Goal: Information Seeking & Learning: Learn about a topic

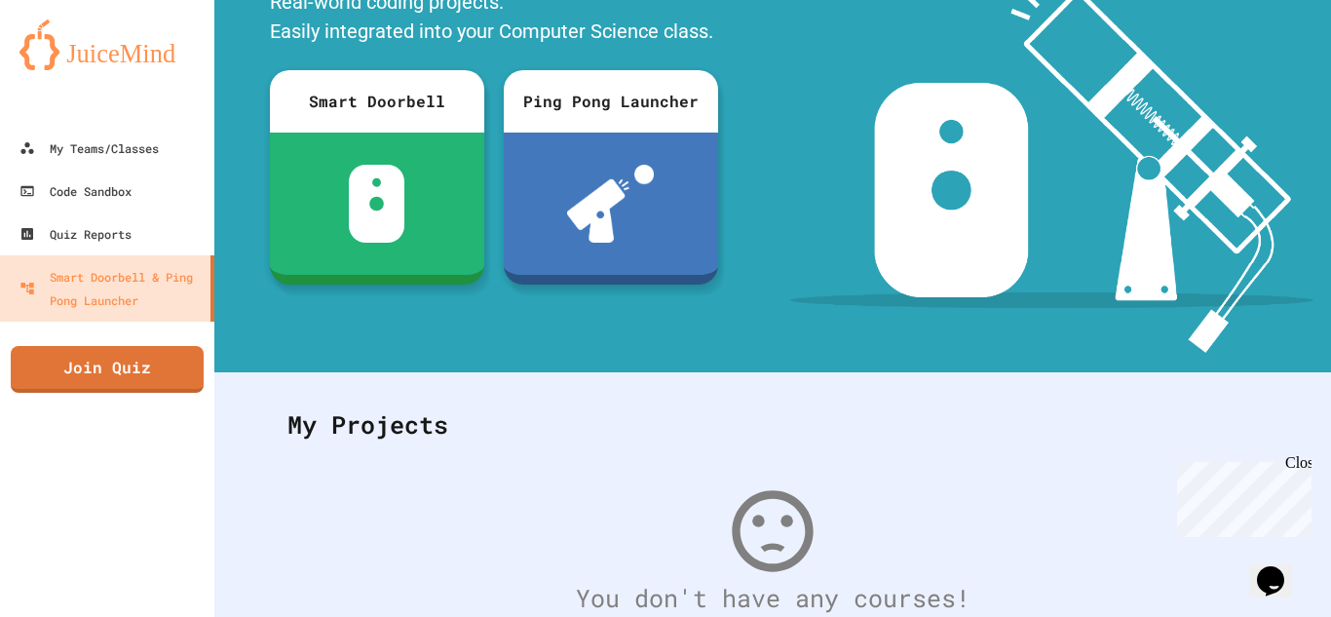
scroll to position [110, 0]
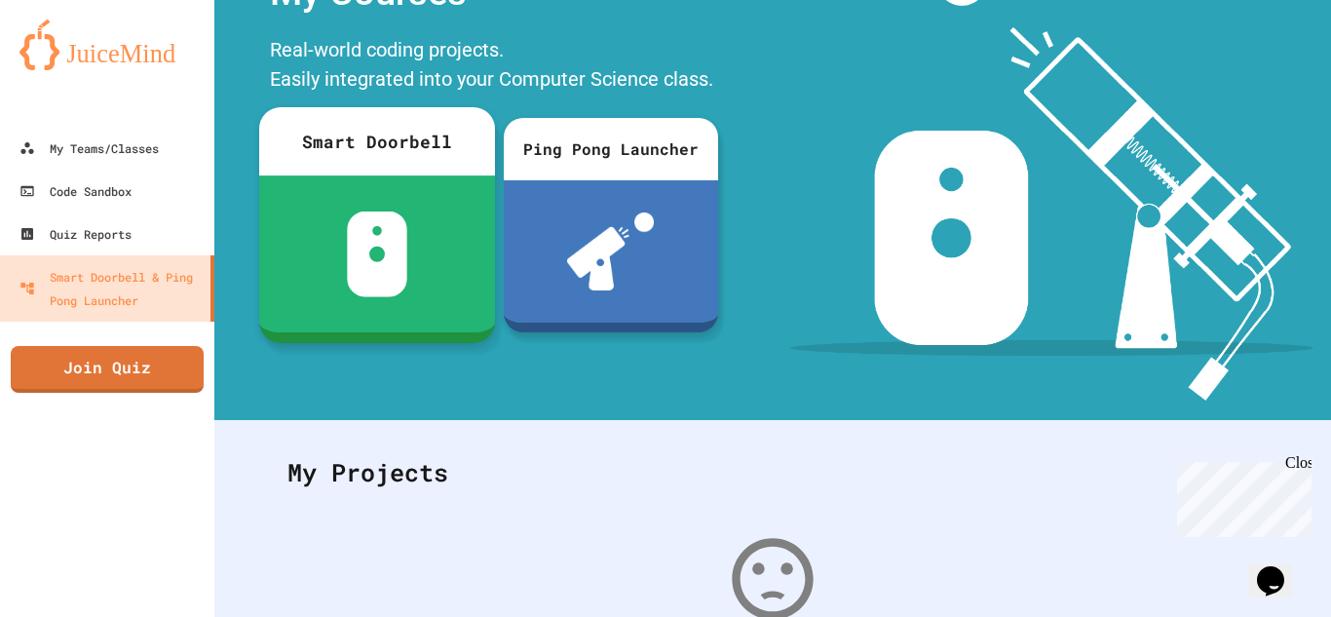
click at [352, 221] on img at bounding box center [376, 254] width 61 height 86
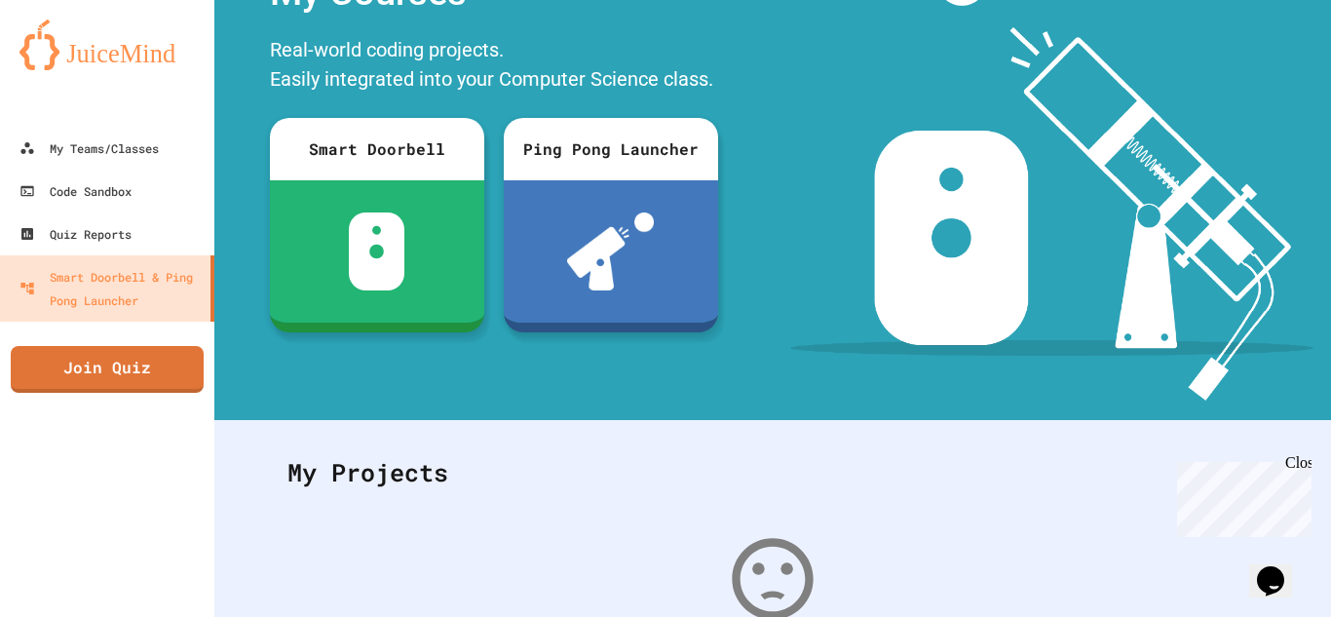
scroll to position [77, 0]
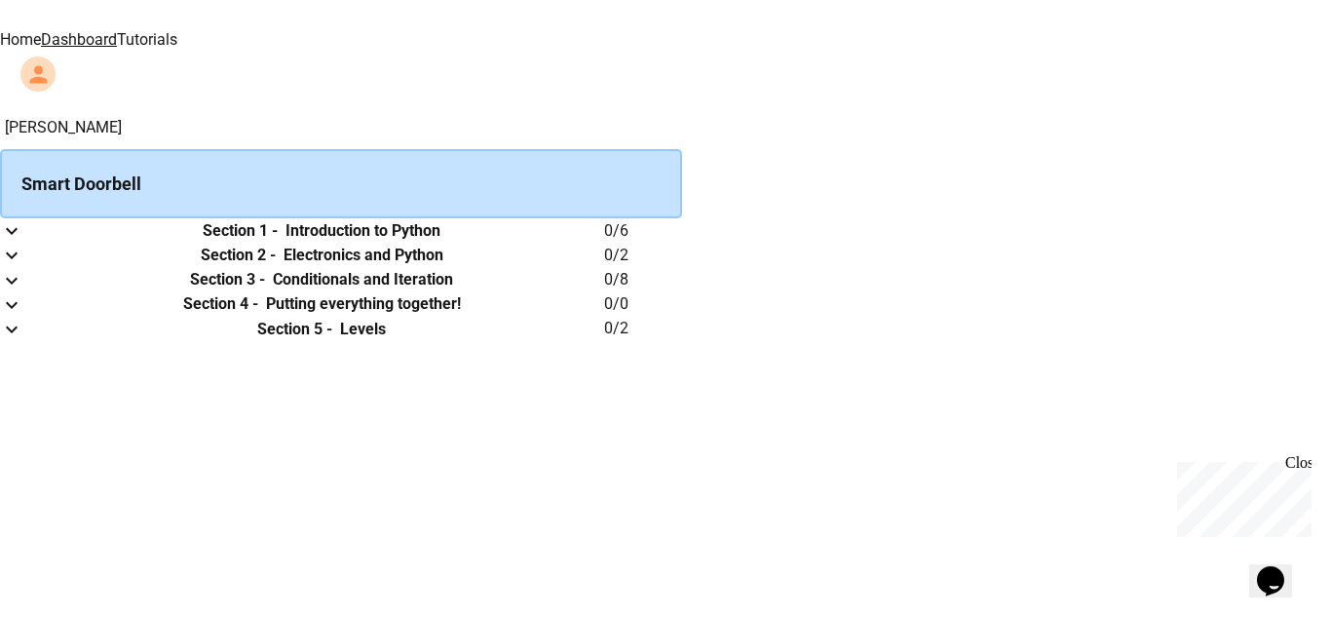
scroll to position [88, 0]
click at [23, 219] on icon "expand row" at bounding box center [11, 230] width 23 height 23
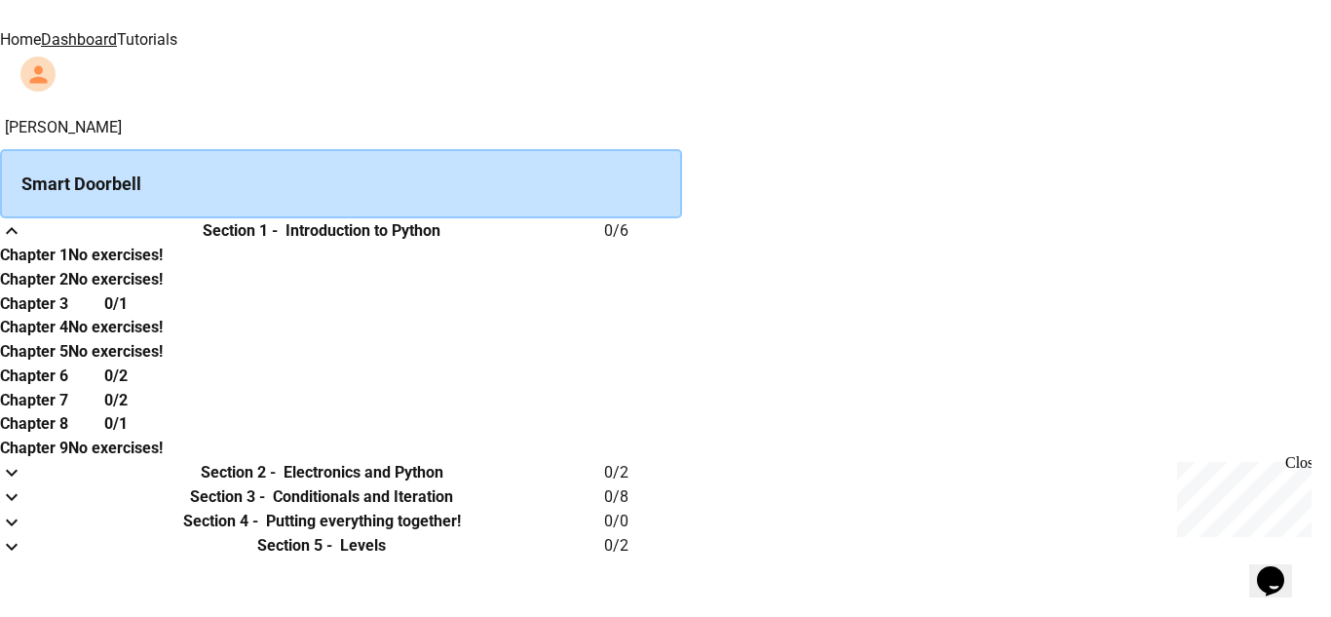
scroll to position [19, 0]
click at [68, 267] on h6 "Chapter 1" at bounding box center [34, 255] width 68 height 23
click at [68, 267] on th "Chapter 1" at bounding box center [34, 255] width 68 height 24
click at [23, 219] on icon "expand row" at bounding box center [11, 230] width 23 height 23
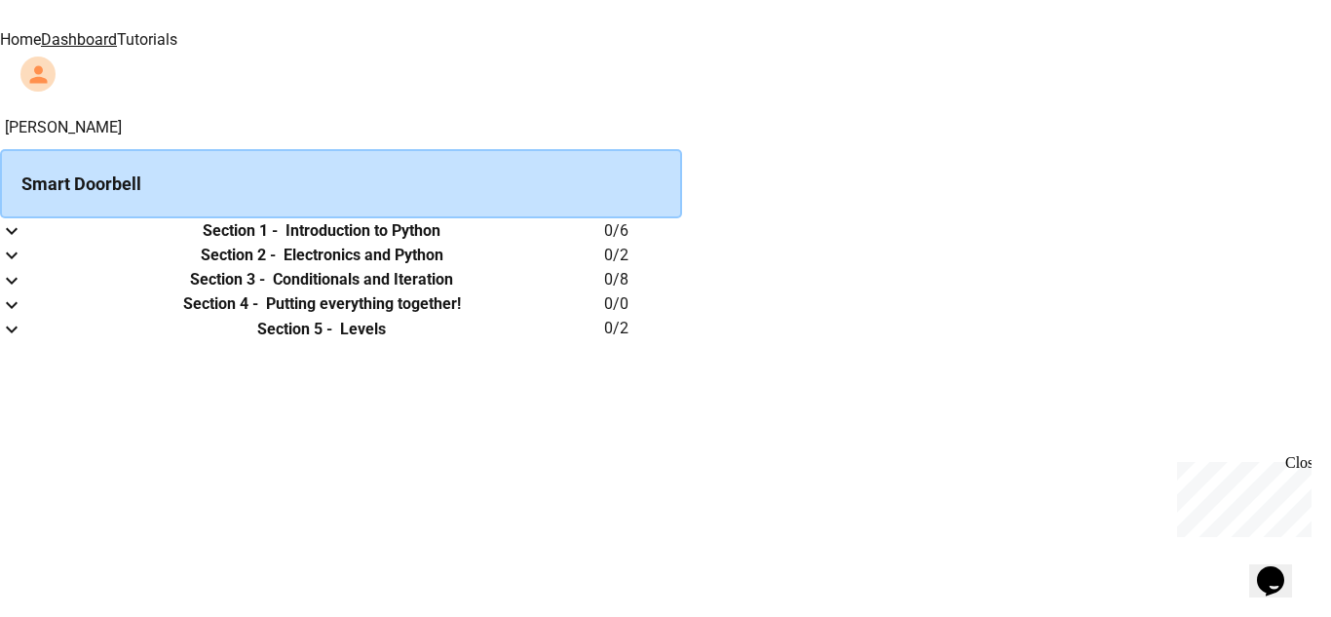
scroll to position [88, 0]
click at [438, 149] on div "Smart Doorbell" at bounding box center [341, 183] width 682 height 69
click at [23, 219] on icon "expand row" at bounding box center [11, 230] width 23 height 23
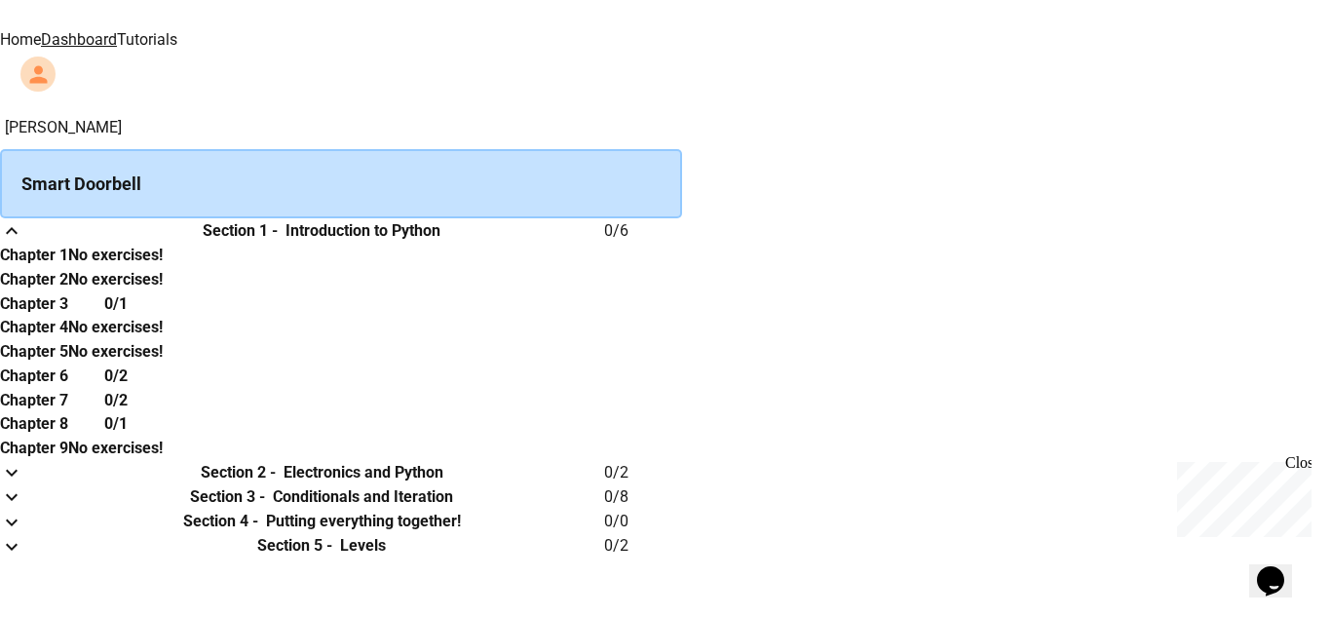
click at [68, 244] on h6 "Chapter 1" at bounding box center [34, 255] width 68 height 23
click at [117, 38] on link "Dashboard" at bounding box center [79, 39] width 76 height 19
click at [41, 30] on link "Home" at bounding box center [20, 39] width 41 height 19
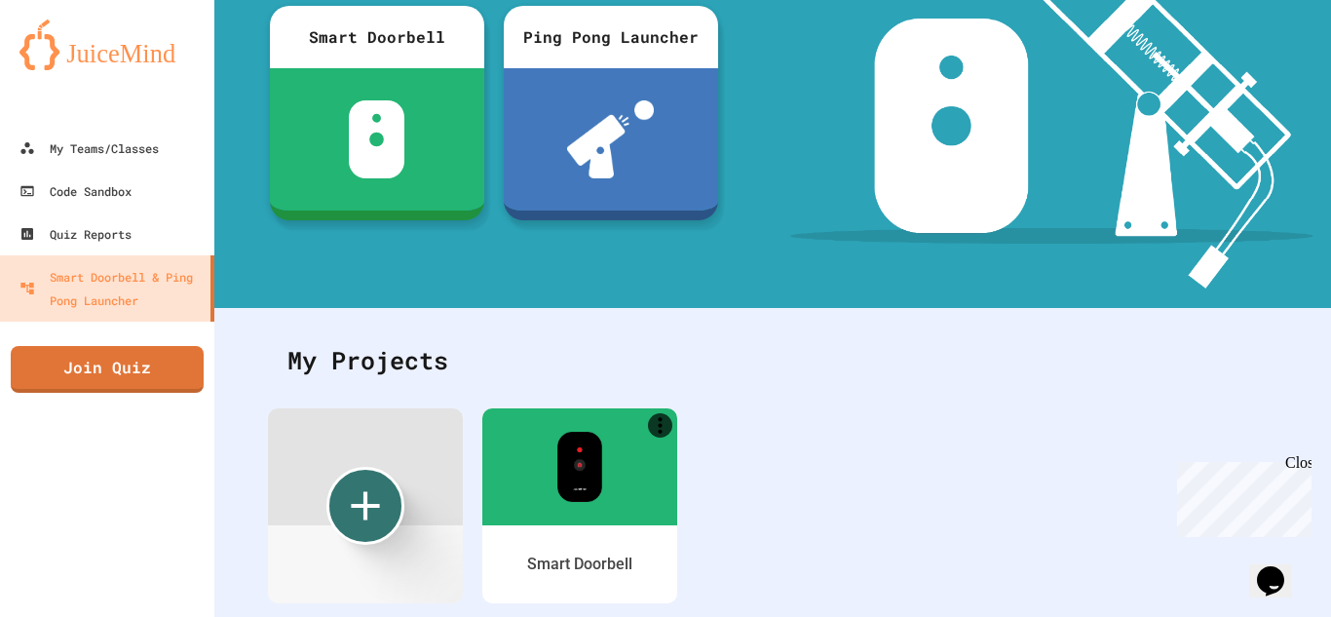
scroll to position [272, 0]
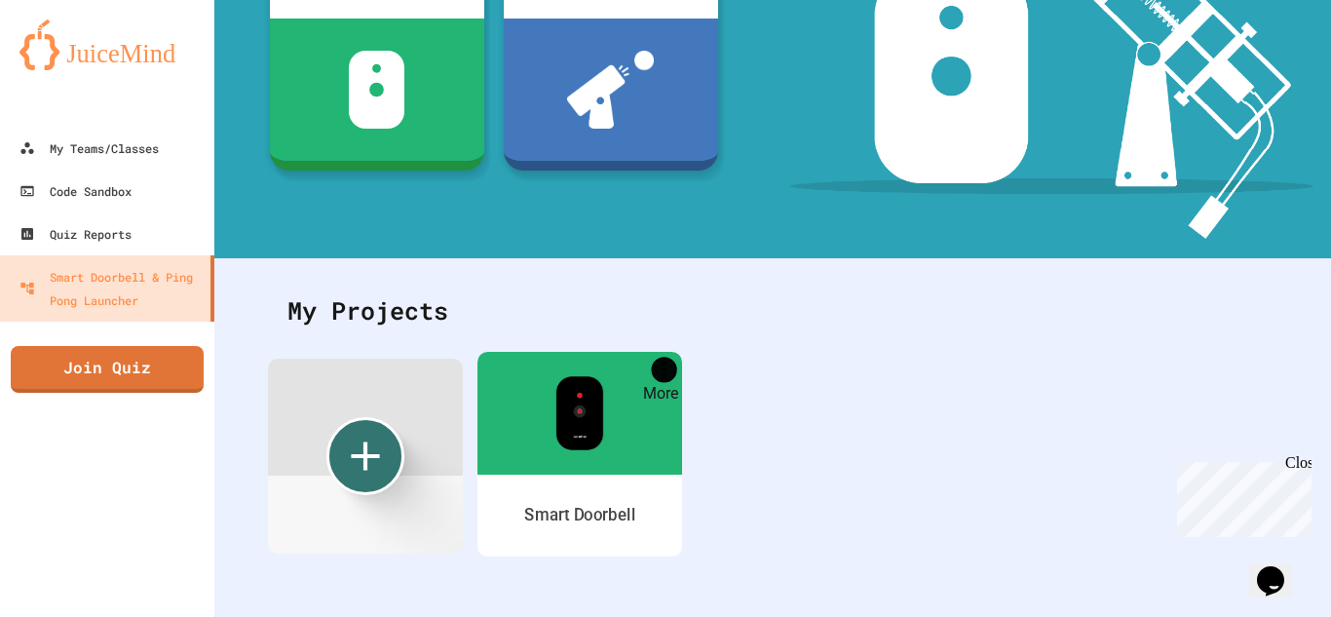
click at [655, 374] on icon "More" at bounding box center [664, 368] width 25 height 25
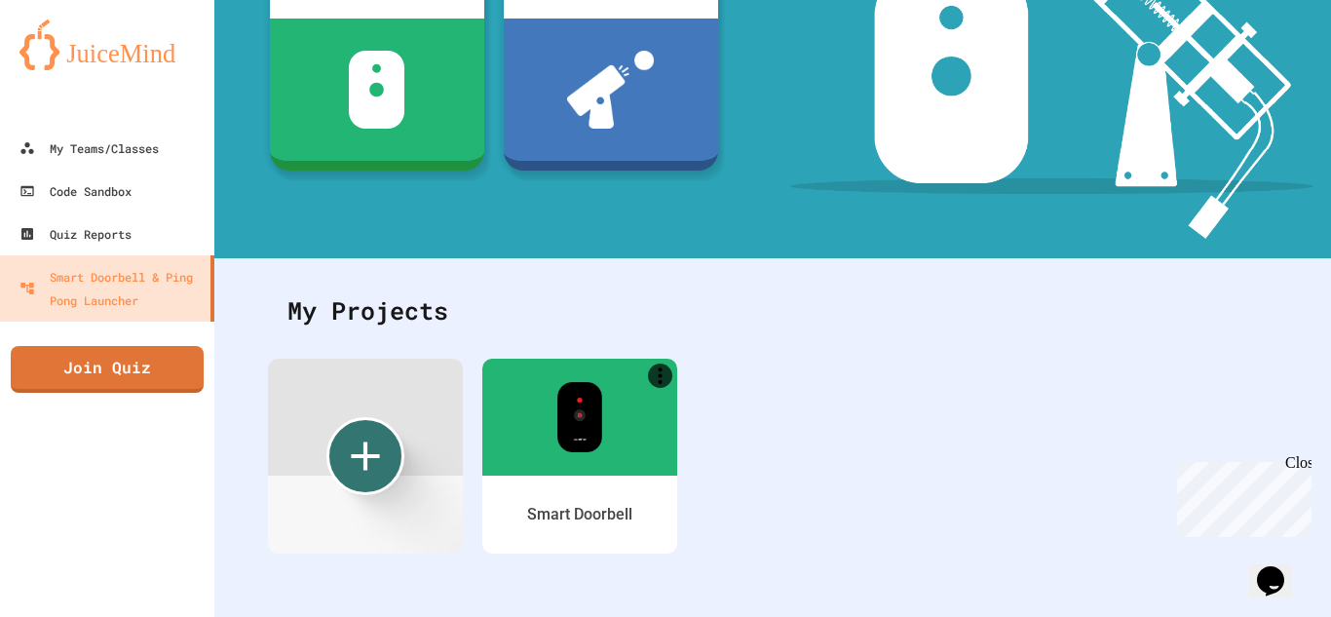
click at [595, 616] on div at bounding box center [665, 618] width 1331 height 0
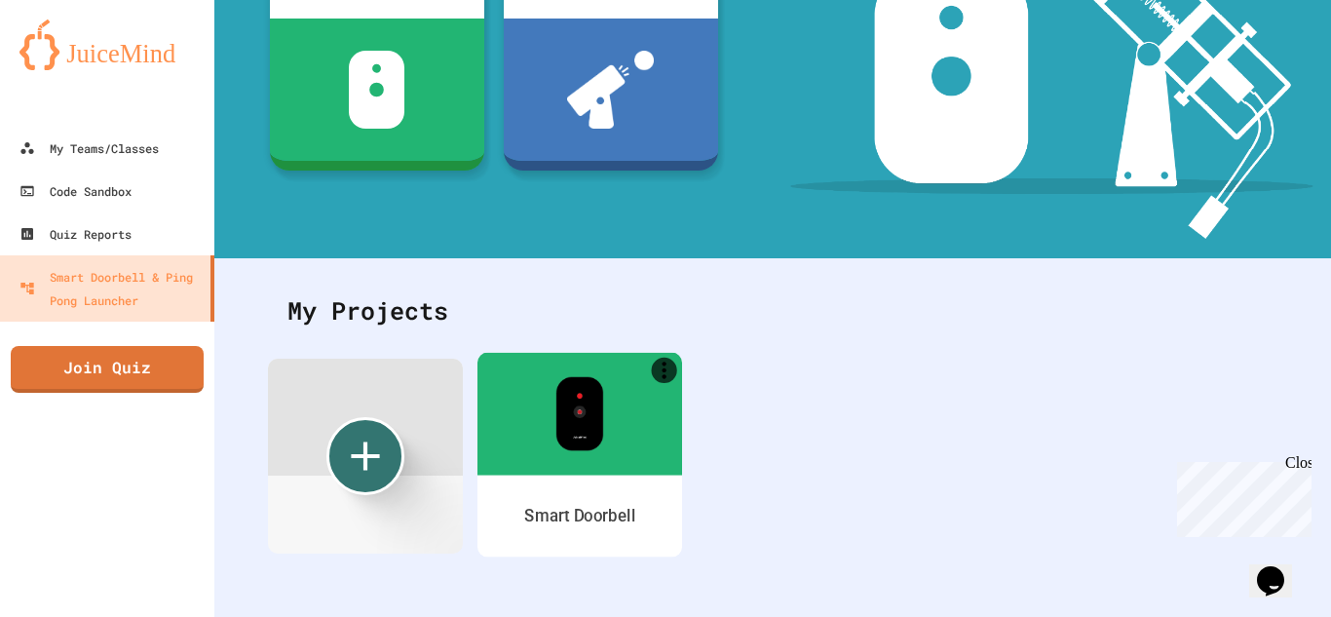
click at [595, 429] on img at bounding box center [579, 413] width 48 height 74
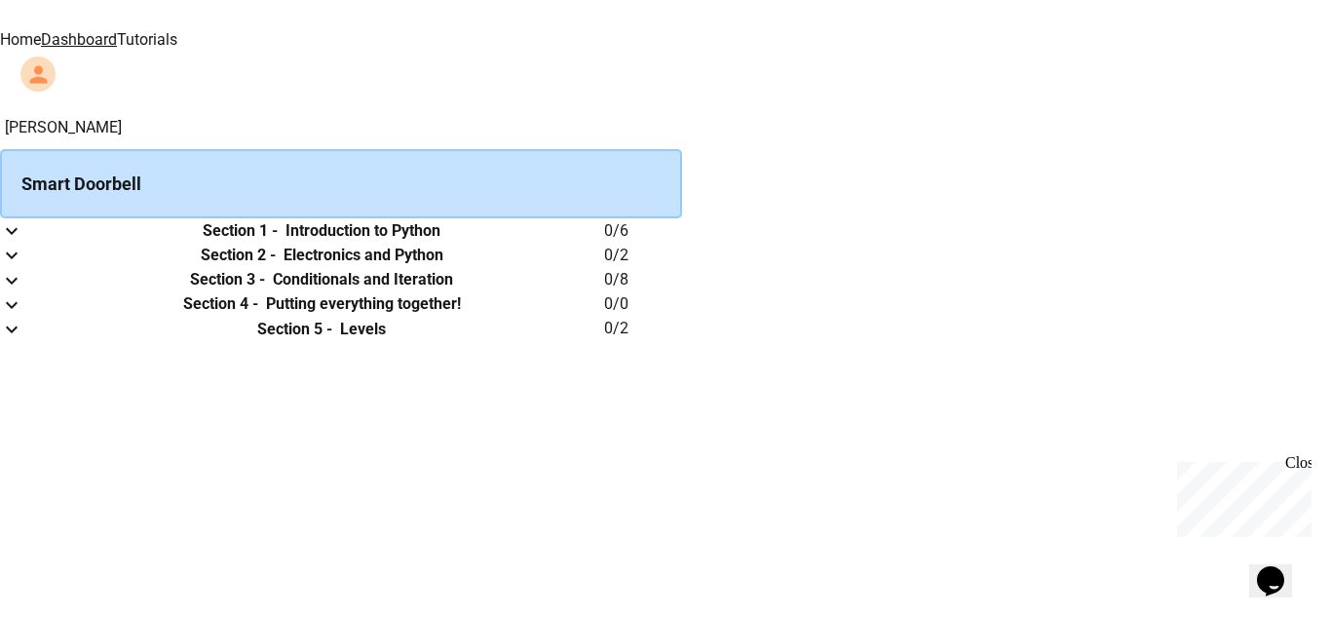
scroll to position [88, 0]
click at [411, 341] on th "Section 5 - Levels" at bounding box center [321, 329] width 565 height 24
click at [23, 341] on icon "expand row" at bounding box center [11, 329] width 23 height 23
click at [453, 226] on th "Section 1 - Introduction to Python" at bounding box center [321, 230] width 565 height 24
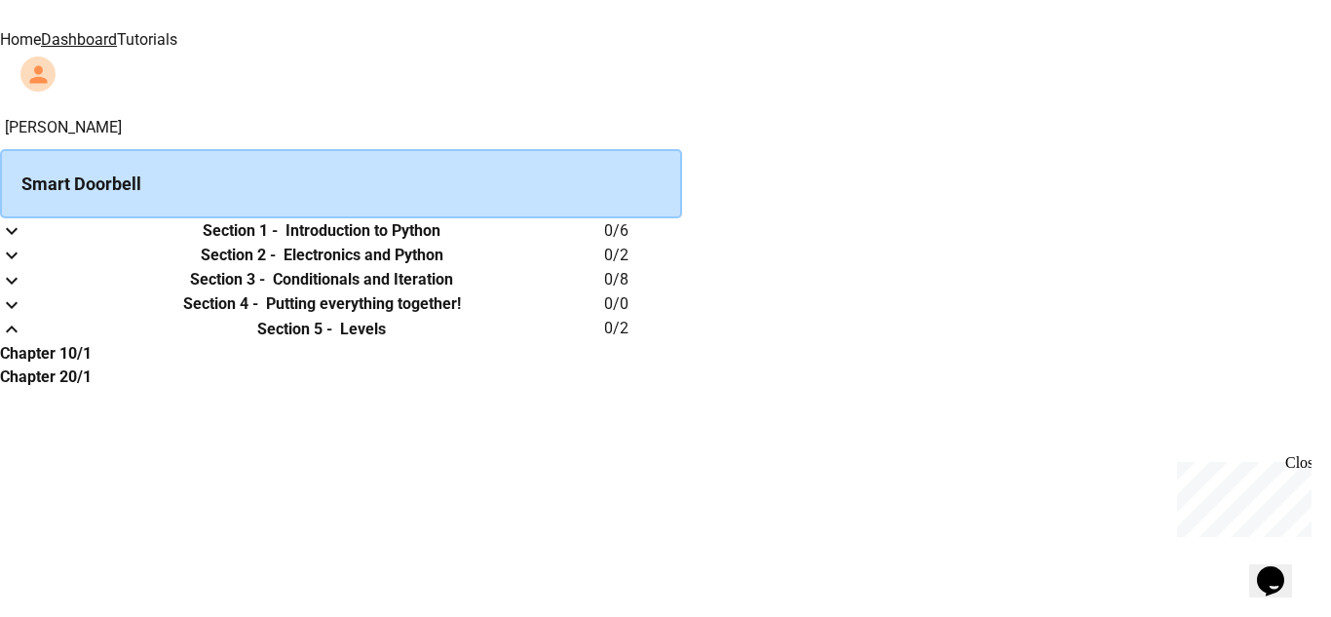
click at [278, 235] on h6 "Section 1 -" at bounding box center [240, 230] width 75 height 23
click at [23, 243] on icon "expand row" at bounding box center [11, 230] width 23 height 23
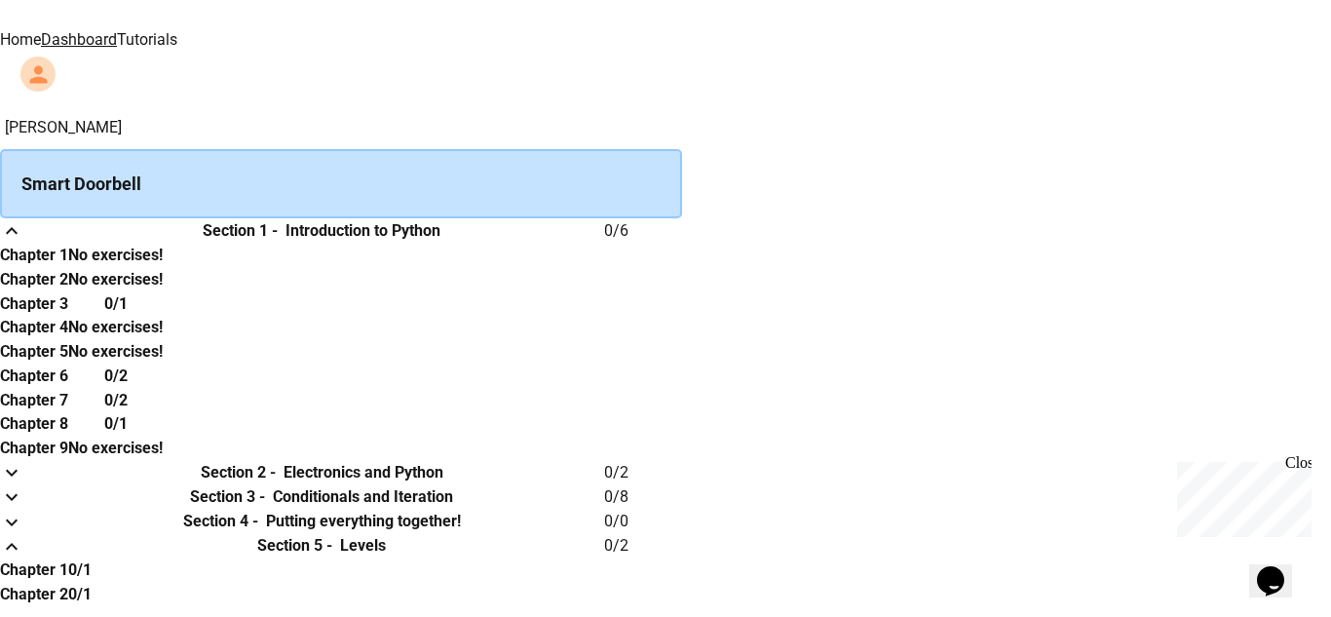
click at [440, 243] on h6 "Introduction to Python" at bounding box center [362, 230] width 155 height 23
click at [68, 267] on h6 "Chapter 1" at bounding box center [34, 255] width 68 height 23
click at [163, 267] on h6 "No exercises!" at bounding box center [115, 255] width 94 height 23
click at [565, 159] on div "Smart Doorbell" at bounding box center [341, 183] width 682 height 69
click at [295, 117] on div "Noah Chavez Smart Doorbell Section 1 - Introduction to Python 0 / 6 Chapter 1 N…" at bounding box center [665, 361] width 1331 height 490
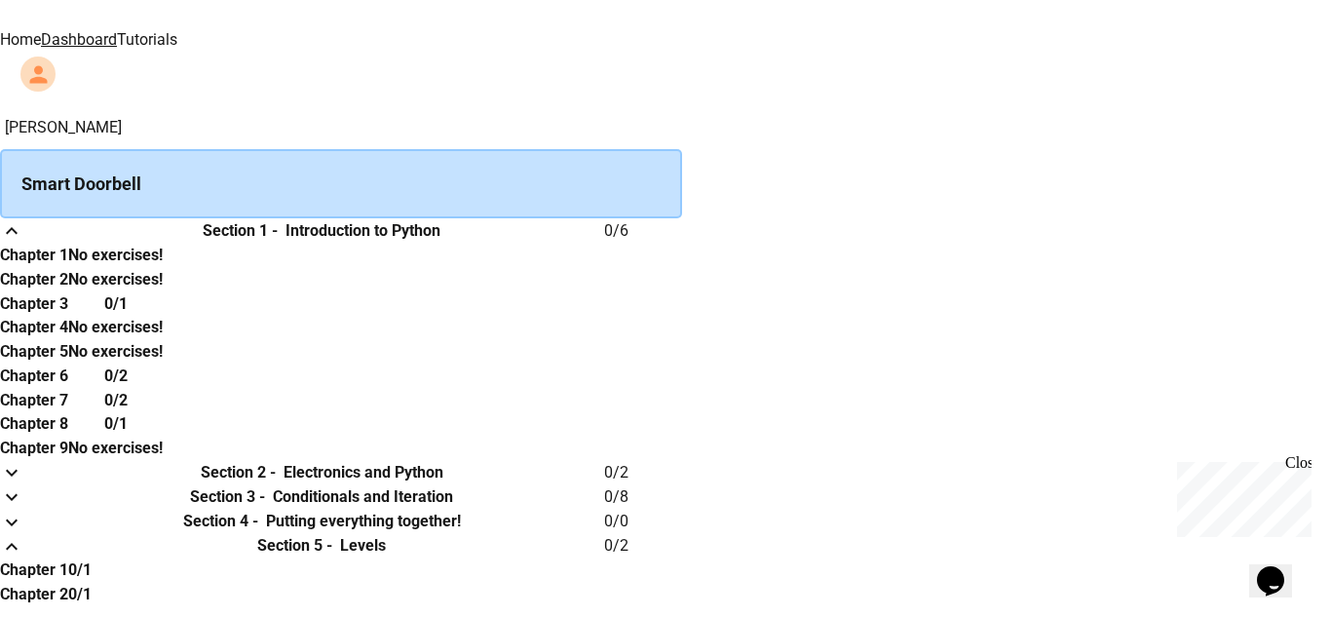
click at [41, 36] on link "Home" at bounding box center [20, 39] width 41 height 19
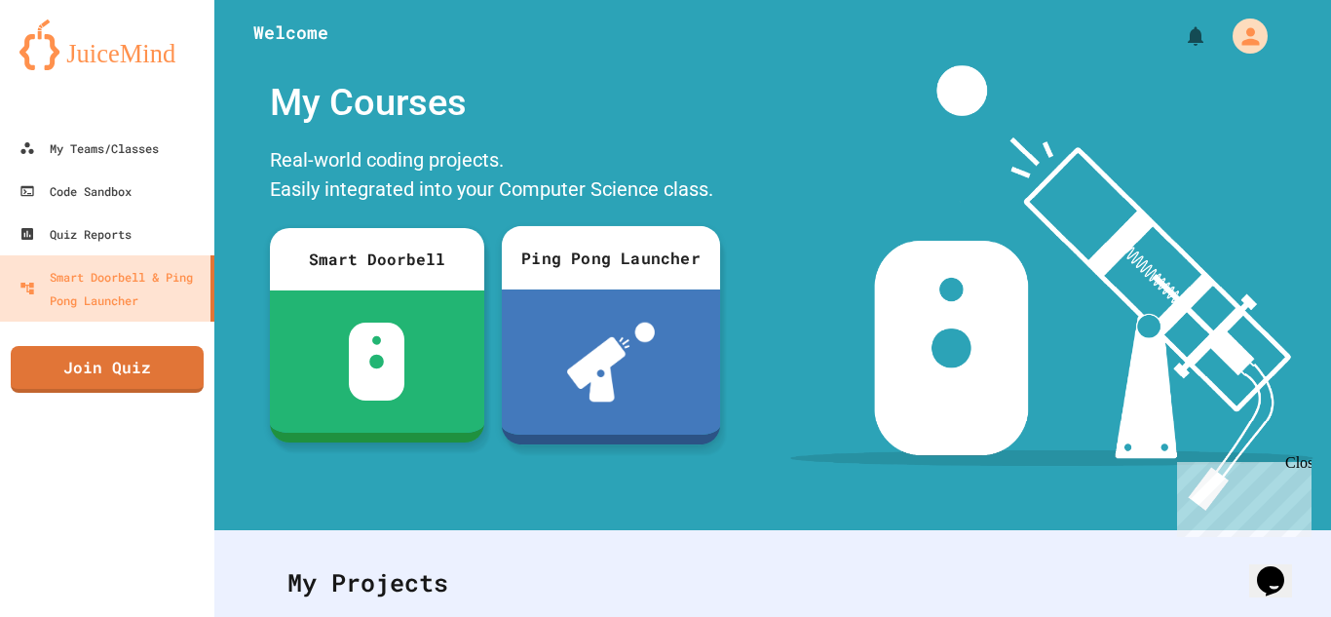
click at [630, 255] on div "Ping Pong Launcher" at bounding box center [610, 257] width 218 height 63
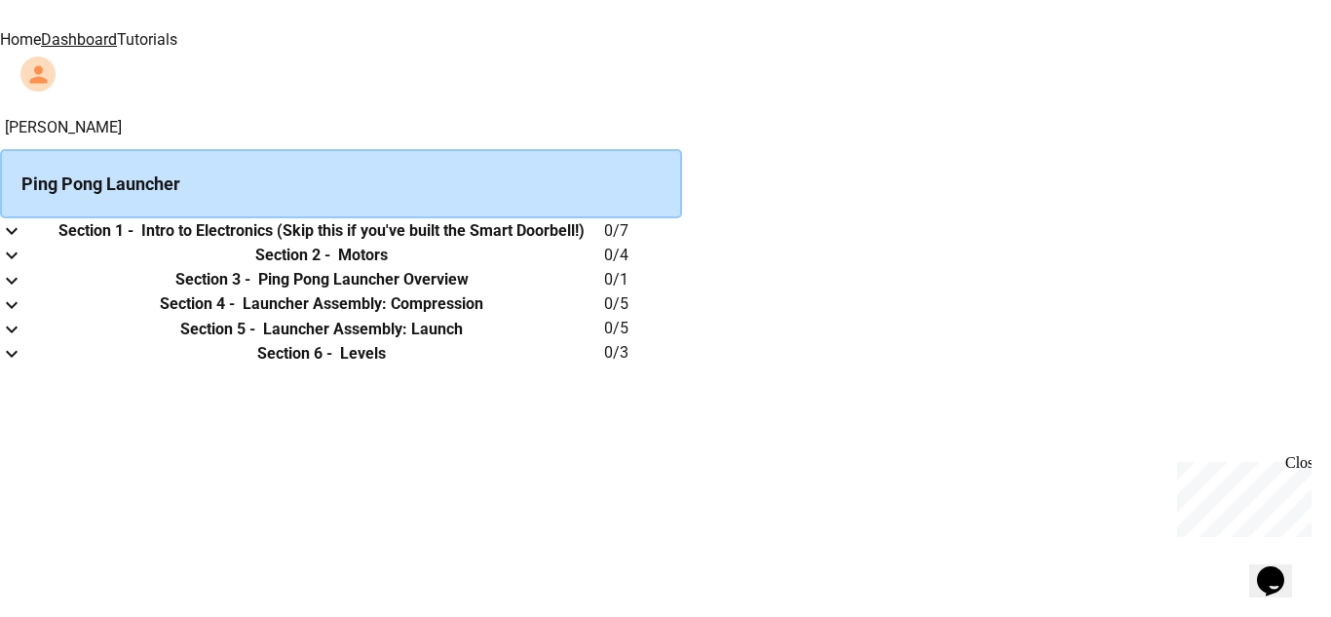
click at [39, 243] on td "collapsible table" at bounding box center [19, 230] width 39 height 24
click at [23, 243] on icon "expand row" at bounding box center [11, 230] width 23 height 23
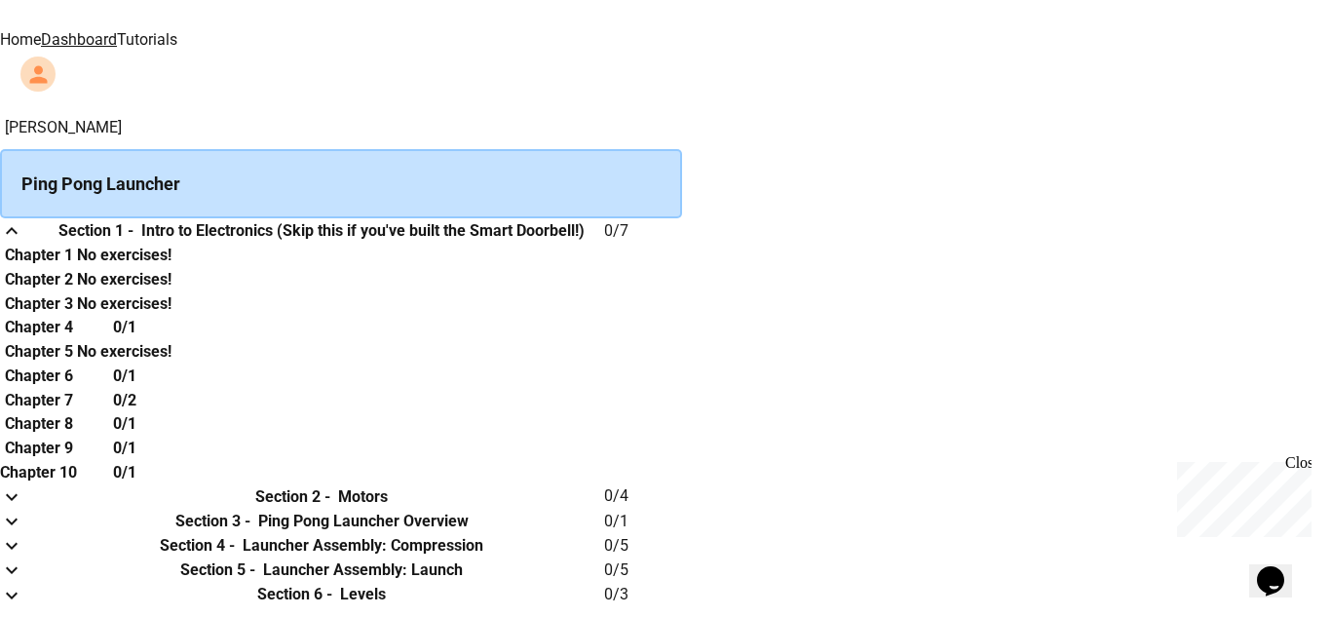
click at [73, 267] on h6 "Chapter 1" at bounding box center [39, 255] width 68 height 23
click at [41, 30] on link "Home" at bounding box center [20, 39] width 41 height 19
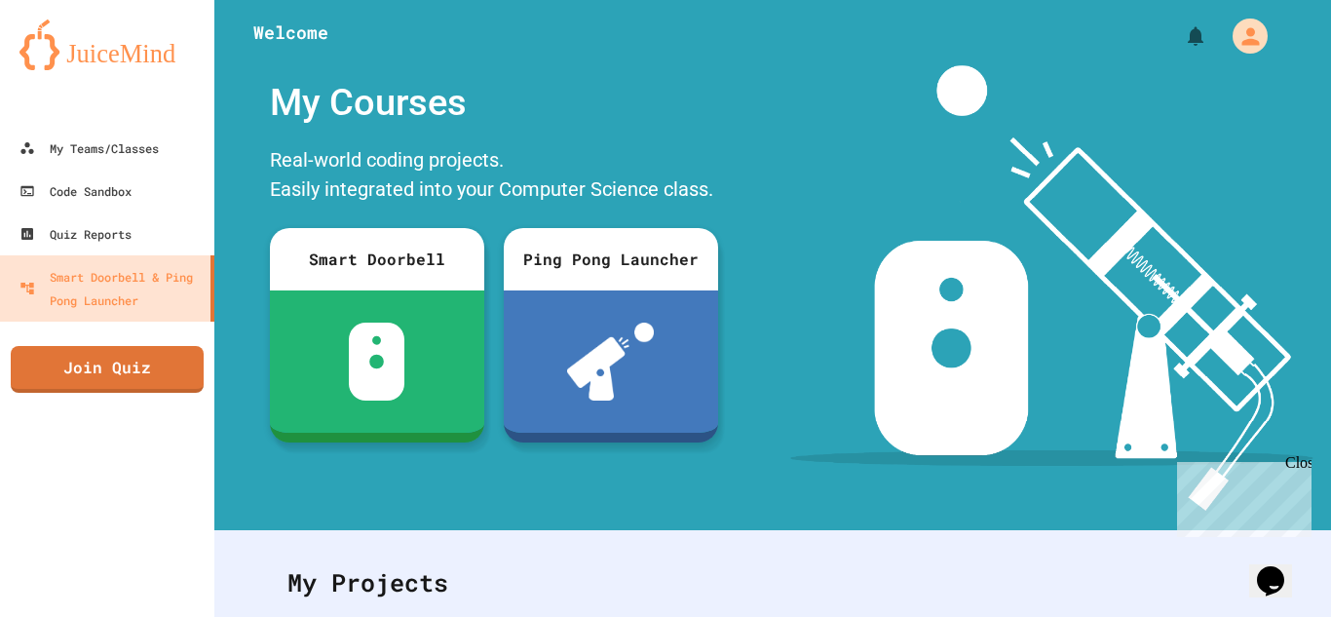
scroll to position [272, 0]
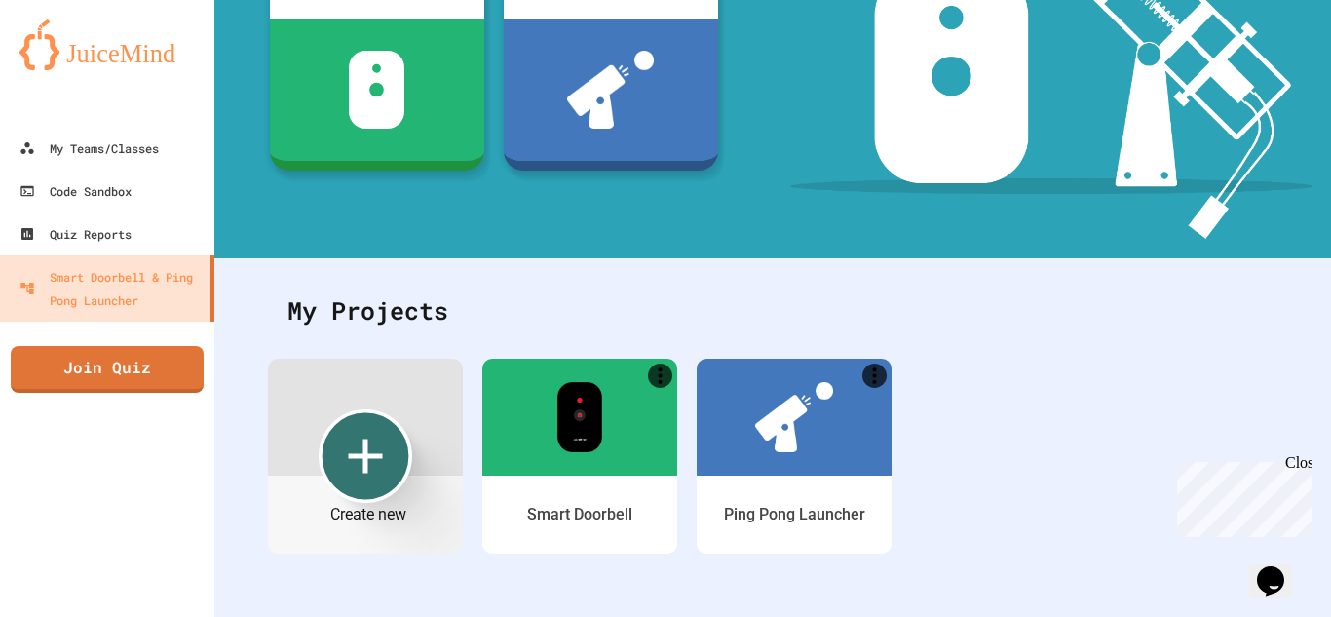
click at [357, 424] on div "Create new" at bounding box center [366, 456] width 94 height 94
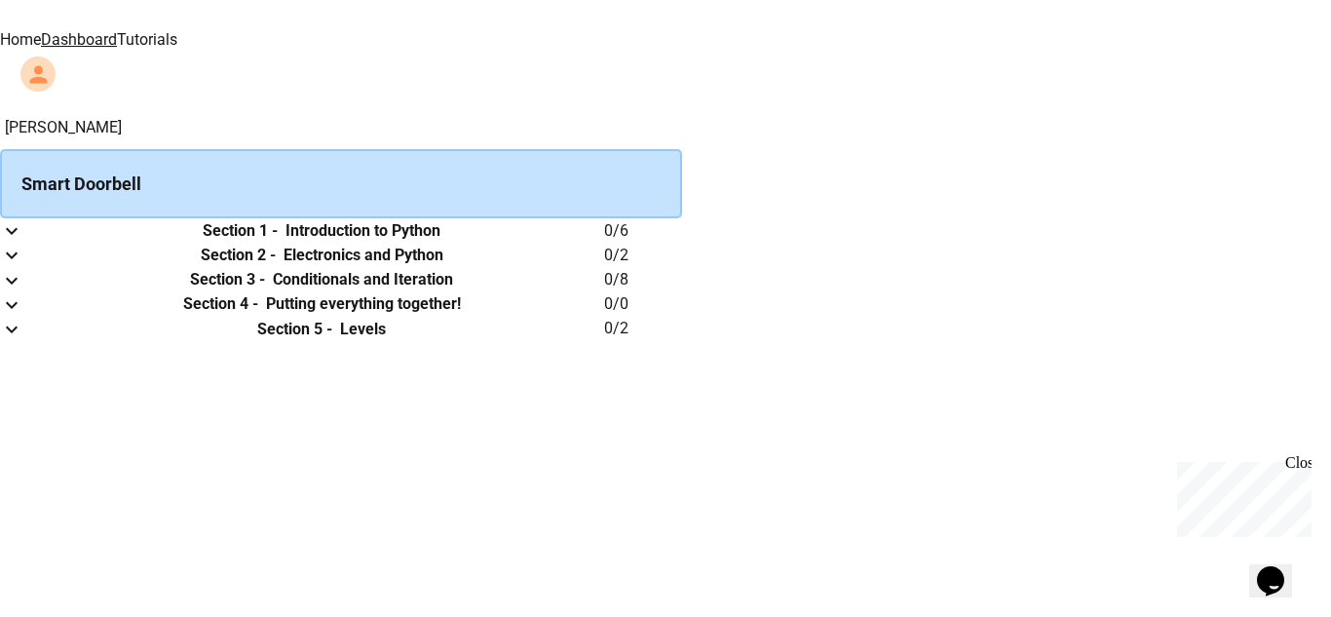
click at [23, 243] on icon "expand row" at bounding box center [11, 230] width 23 height 23
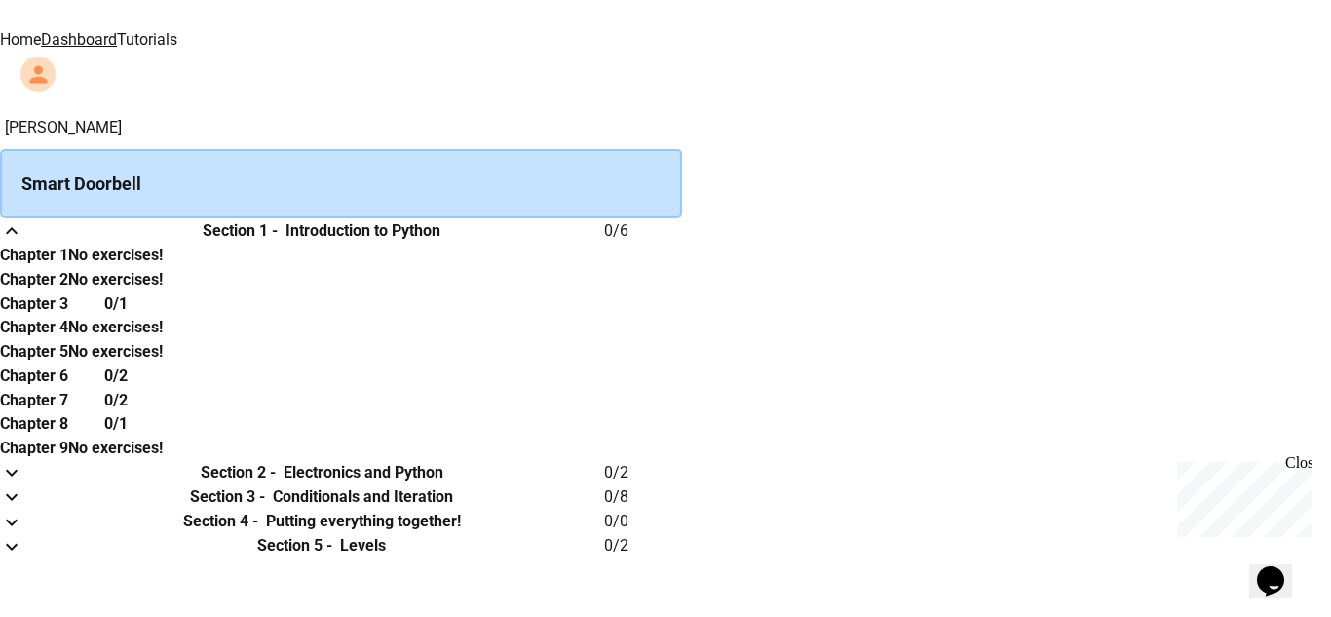
click at [41, 42] on link "Home" at bounding box center [20, 39] width 41 height 19
